Goal: Find specific page/section

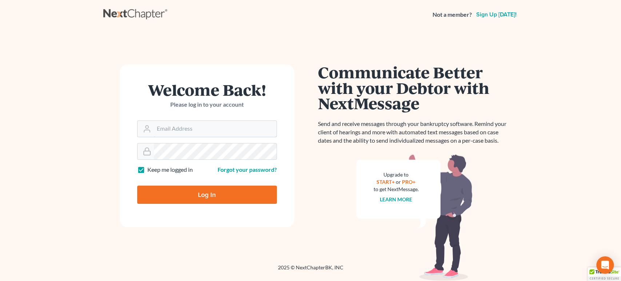
type input "alon@nagerlaw.com"
click at [204, 192] on input "Log In" at bounding box center [207, 195] width 140 height 18
type input "Thinking..."
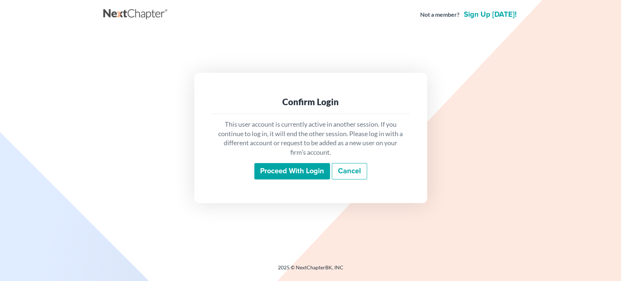
click at [286, 172] on input "Proceed with login" at bounding box center [292, 171] width 76 height 17
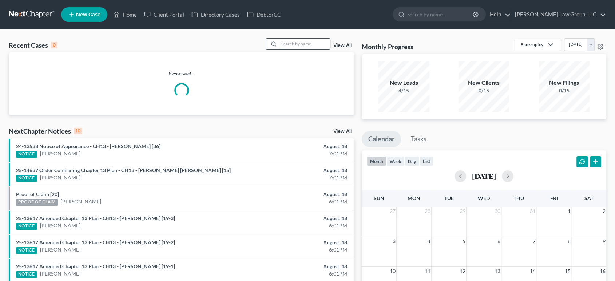
click at [293, 41] on input "search" at bounding box center [304, 44] width 51 height 11
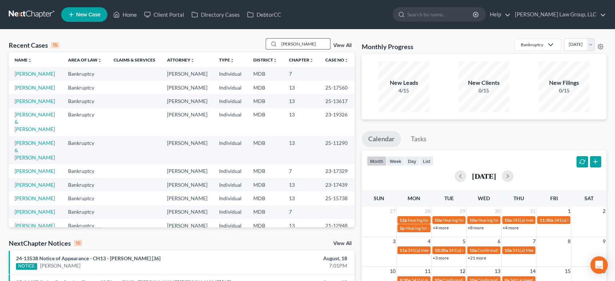
type input "[PERSON_NAME]"
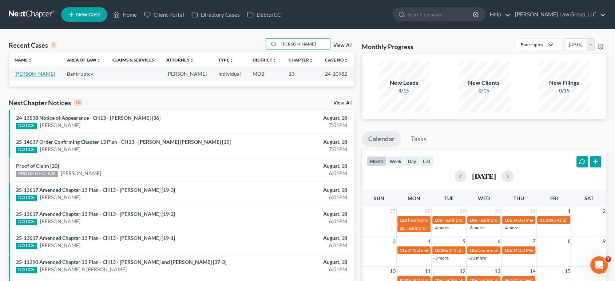
click at [39, 71] on link "[PERSON_NAME]" at bounding box center [35, 74] width 40 height 6
select select "2"
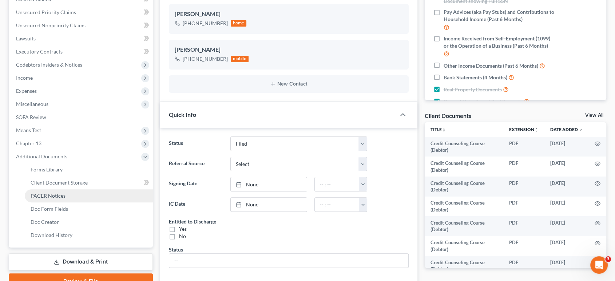
click at [52, 194] on span "PACER Notices" at bounding box center [48, 196] width 35 height 6
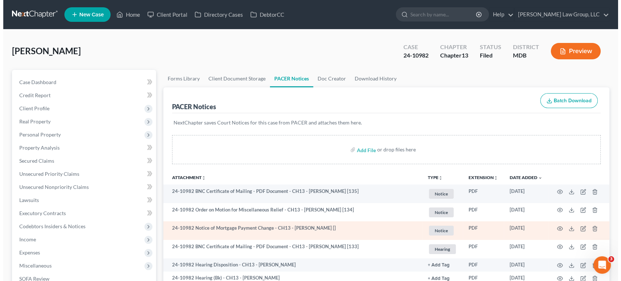
scroll to position [121, 0]
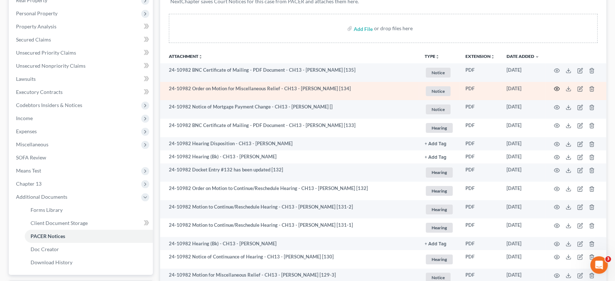
click at [557, 90] on icon "button" at bounding box center [557, 89] width 6 height 6
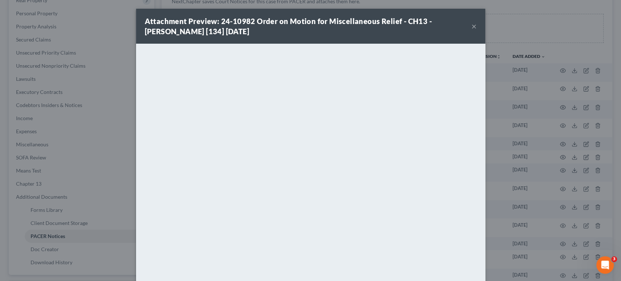
click at [453, 11] on div "Attachment Preview: 24-10982 Order on Motion for Miscellaneous Relief - CH13 - …" at bounding box center [311, 26] width 350 height 35
